Goal: Information Seeking & Learning: Learn about a topic

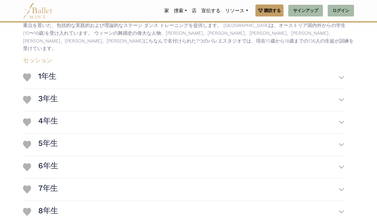
scroll to position [120, 0]
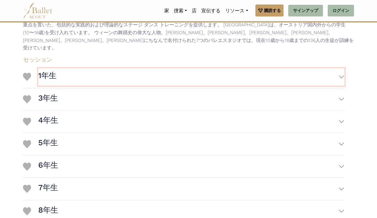
click at [246, 78] on button "1年生" at bounding box center [191, 76] width 306 height 17
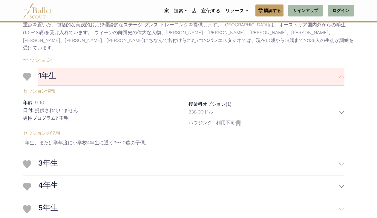
click at [222, 154] on div "3年生 Session Information Ages: 11-12 Dates: Men's Program?" at bounding box center [184, 164] width 322 height 22
click at [341, 118] on div "授業料オプション (1) 338.00ドル 説明: 1クラスと2クラス:学期あたり310ユーロ ハウジング" at bounding box center [267, 113] width 166 height 29
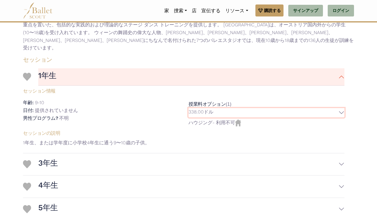
click at [342, 109] on button "338.00ドル" at bounding box center [267, 112] width 156 height 9
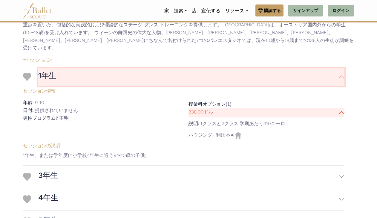
click at [344, 77] on button "1年生" at bounding box center [191, 76] width 306 height 17
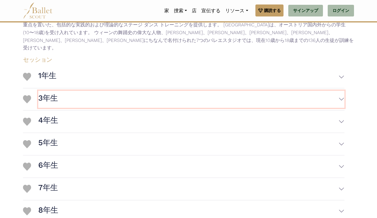
click at [339, 99] on button "3年生" at bounding box center [191, 99] width 306 height 17
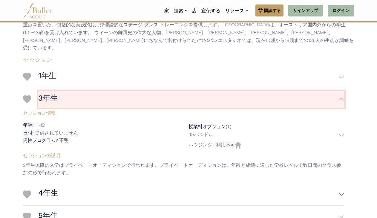
click at [339, 99] on button "3年生" at bounding box center [191, 99] width 306 height 17
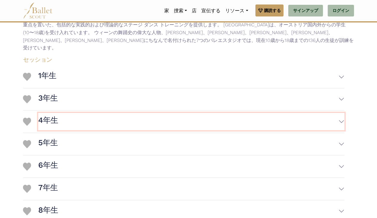
click at [342, 121] on button "4年生" at bounding box center [191, 121] width 306 height 17
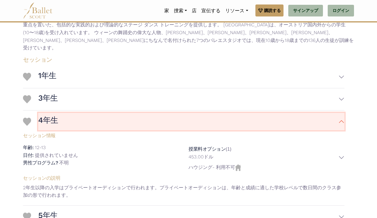
click at [342, 121] on button "4年生" at bounding box center [191, 121] width 306 height 17
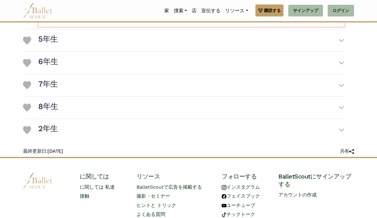
scroll to position [222, 0]
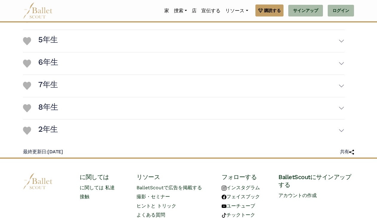
click at [348, 131] on div "1年生 セッション情報 年齢: 9-10 日付: 提供されていません" at bounding box center [183, 52] width 331 height 178
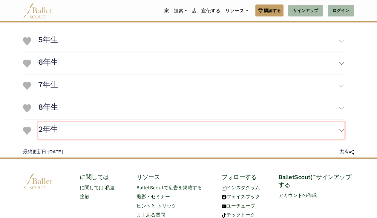
click at [342, 131] on button "2年生" at bounding box center [191, 130] width 306 height 17
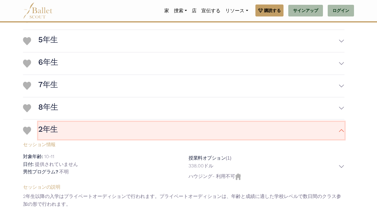
click at [342, 131] on button "2年生" at bounding box center [191, 130] width 306 height 17
